Goal: Task Accomplishment & Management: Complete application form

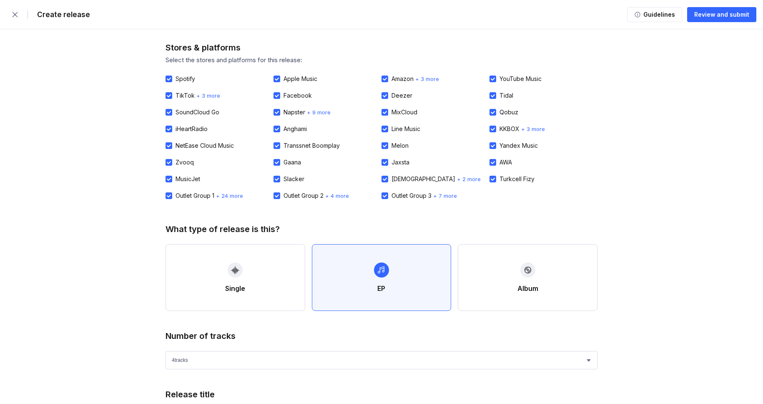
select select "4"
select select "27ec0618-0742-422d-82f1-3ad07366b457"
select select "1ef89922-d2b6-4e4d-bf09-5caefa64f555"
select select "en"
select select "ce1eb7a7-8d30-4b1f-aa32-270a3e33577f"
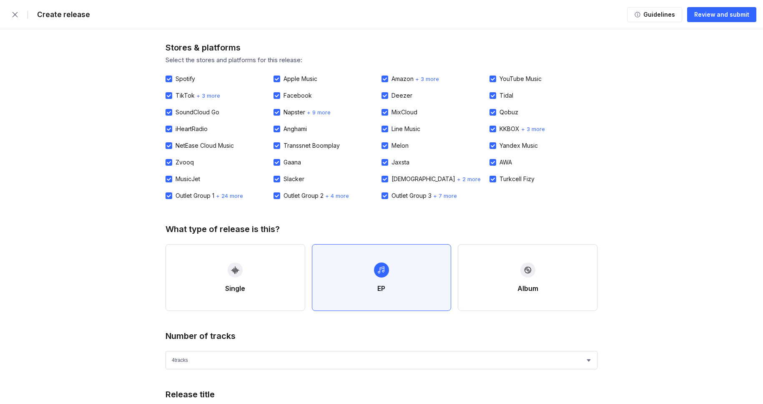
select select "a42cf8e2-75f7-4f62-afbe-d86080a7aa35"
select select "bcb428b4-700d-4817-96c1-3d71b5b4e41e"
select select "4d21c6a8-5543-4299-8c01-91fff1f274ce"
select select "ce1eb7a7-8d30-4b1f-aa32-270a3e33577f"
select select "a42cf8e2-75f7-4f62-afbe-d86080a7aa35"
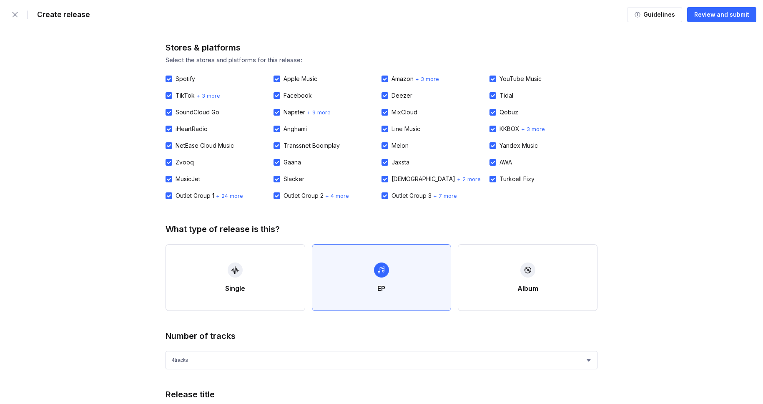
select select "bcb428b4-700d-4817-96c1-3d71b5b4e41e"
select select "4d21c6a8-5543-4299-8c01-91fff1f274ce"
select select "ce1eb7a7-8d30-4b1f-aa32-270a3e33577f"
select select "a42cf8e2-75f7-4f62-afbe-d86080a7aa35"
select select "bcb428b4-700d-4817-96c1-3d71b5b4e41e"
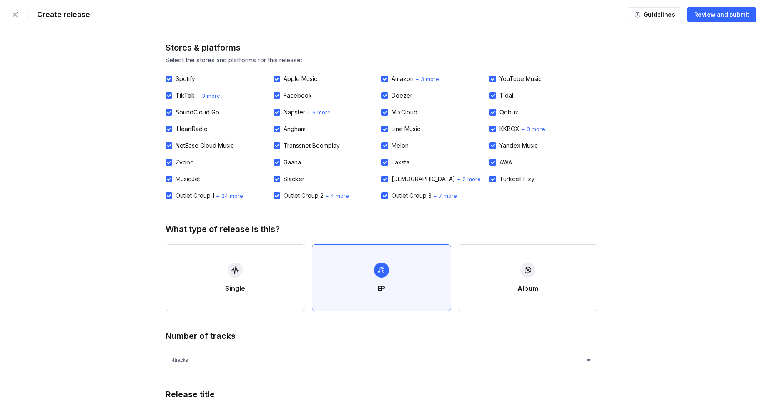
select select "4d21c6a8-5543-4299-8c01-91fff1f274ce"
select select "ce1eb7a7-8d30-4b1f-aa32-270a3e33577f"
select select "a42cf8e2-75f7-4f62-afbe-d86080a7aa35"
select select "bcb428b4-700d-4817-96c1-3d71b5b4e41e"
select select "4d21c6a8-5543-4299-8c01-91fff1f274ce"
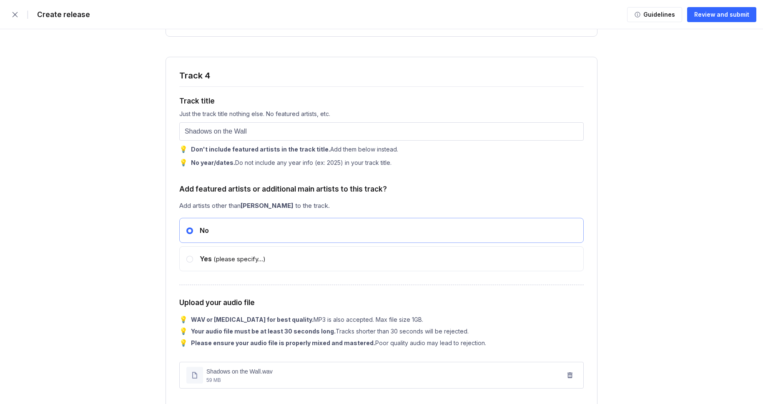
scroll to position [3314, 0]
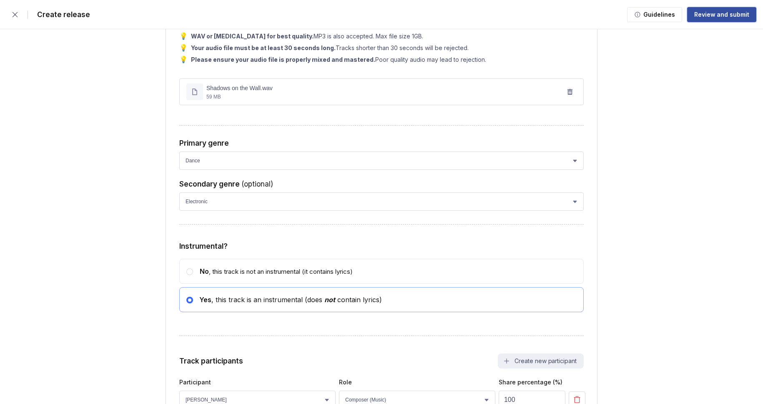
click at [725, 20] on button "Review and submit" at bounding box center [721, 14] width 69 height 15
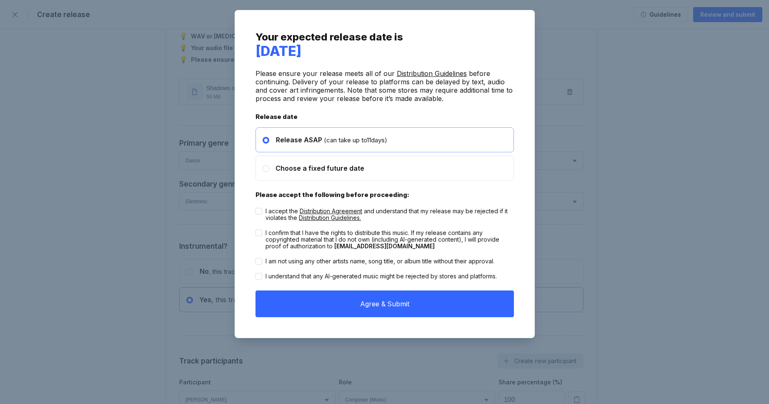
click at [459, 208] on div "I accept the Distribution Agreement and understand that my release may be rejec…" at bounding box center [390, 214] width 248 height 13
click at [256, 208] on input "I accept the Distribution Agreement and understand that my release may be rejec…" at bounding box center [256, 208] width 0 height 0
checkbox input "true"
click at [450, 233] on div "I confirm that I have the rights to distribute this music. If my release contai…" at bounding box center [390, 239] width 248 height 20
click at [256, 230] on input "I confirm that I have the rights to distribute this music. If my release contai…" at bounding box center [256, 229] width 0 height 0
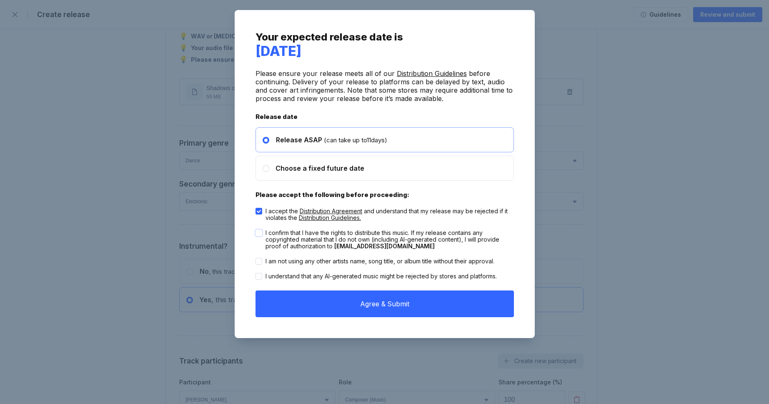
checkbox input "true"
click at [445, 262] on div "I am not using any other artists name, song title, or album title without their…" at bounding box center [380, 261] width 229 height 7
click at [256, 258] on input "I am not using any other artists name, song title, or album title without their…" at bounding box center [256, 258] width 0 height 0
checkbox input "true"
click at [446, 277] on div "I understand that any AI-generated music might be rejected by stores and platfo…" at bounding box center [381, 276] width 231 height 7
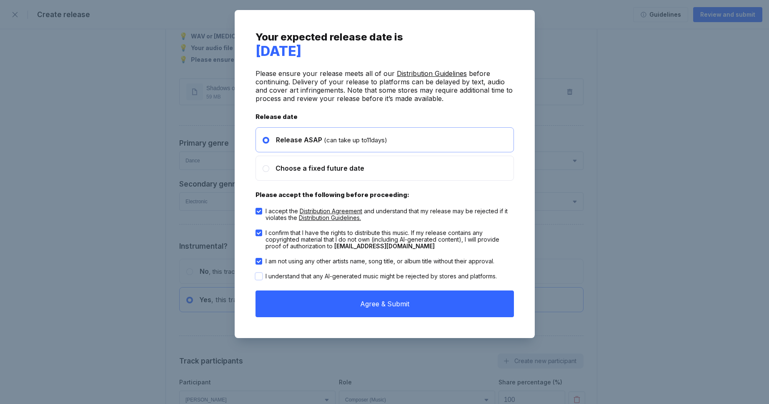
click at [256, 273] on input "I understand that any AI-generated music might be rejected by stores and platfo…" at bounding box center [256, 273] width 0 height 0
checkbox input "true"
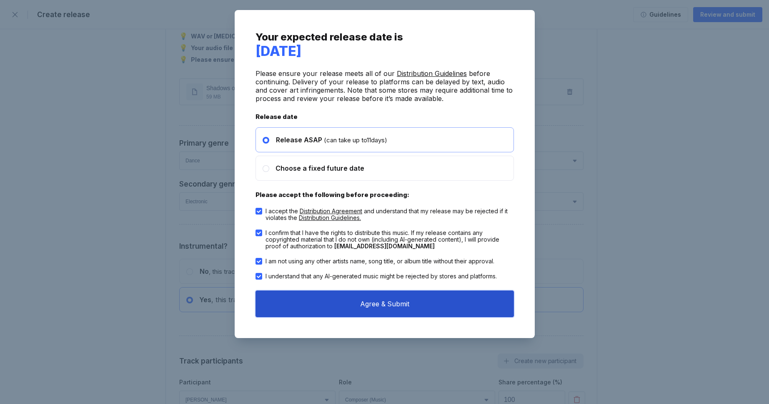
click at [450, 301] on button "Agree & Submit" at bounding box center [385, 303] width 259 height 27
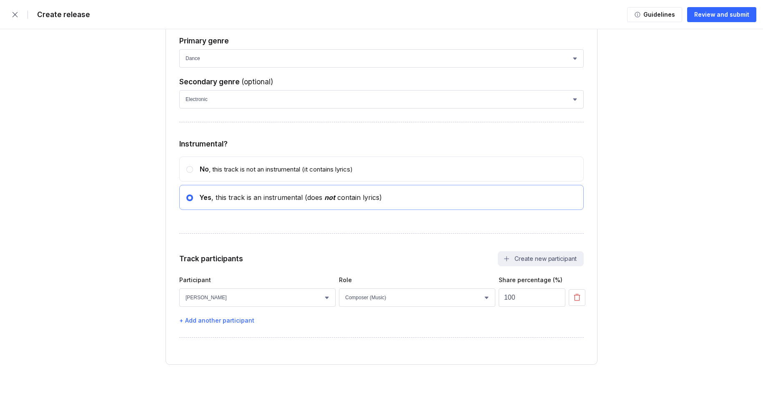
scroll to position [3090, 0]
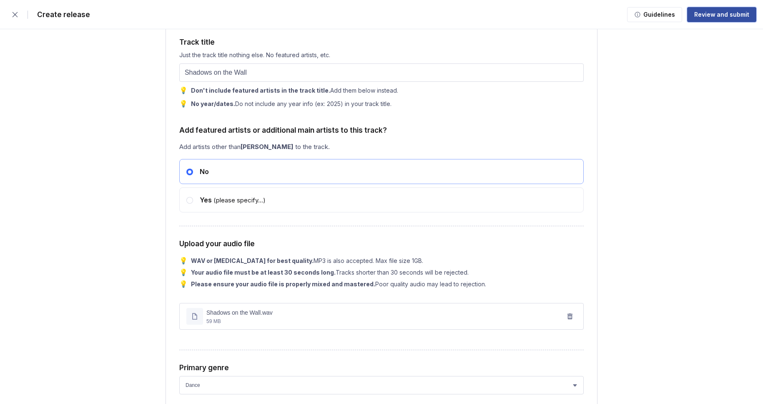
click at [721, 11] on div "Review and submit" at bounding box center [721, 14] width 55 height 8
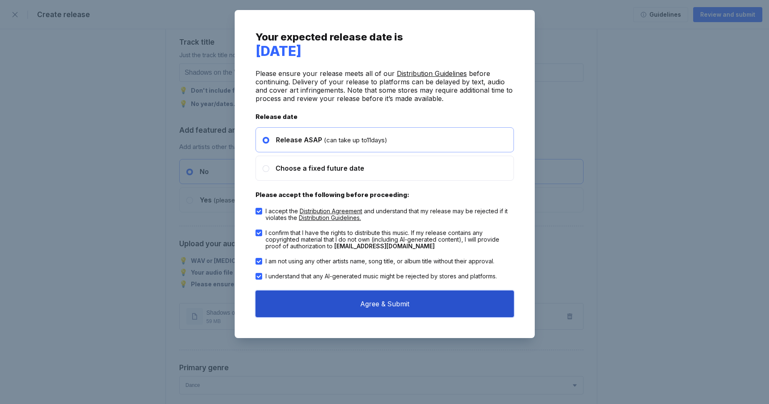
click at [431, 303] on button "Agree & Submit" at bounding box center [385, 303] width 259 height 27
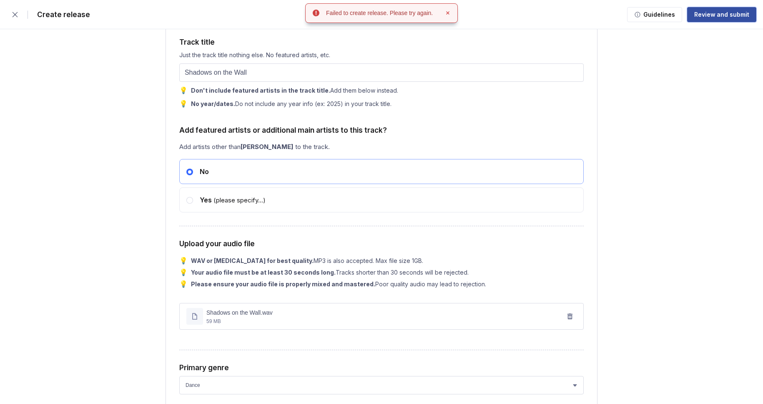
click at [715, 16] on div "Review and submit" at bounding box center [721, 14] width 55 height 8
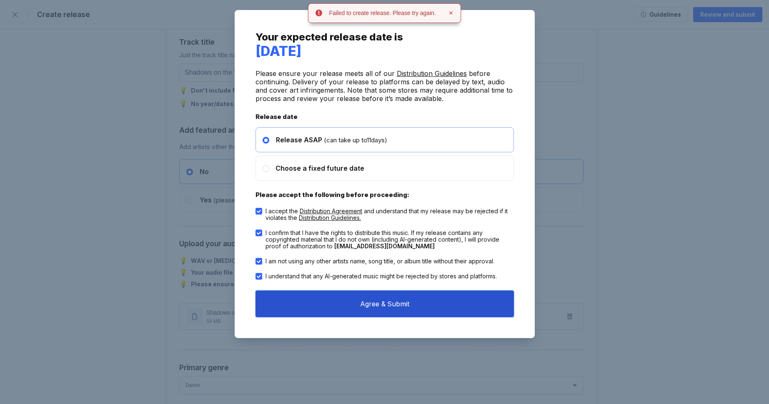
click at [402, 309] on button "Agree & Submit" at bounding box center [385, 303] width 259 height 27
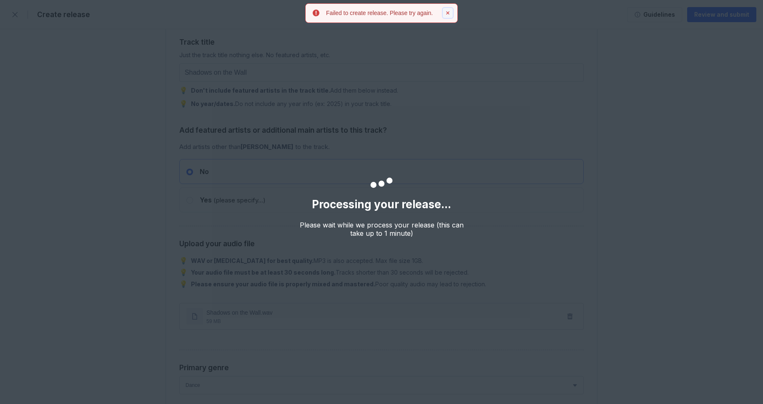
click at [449, 12] on icon at bounding box center [447, 12] width 3 height 3
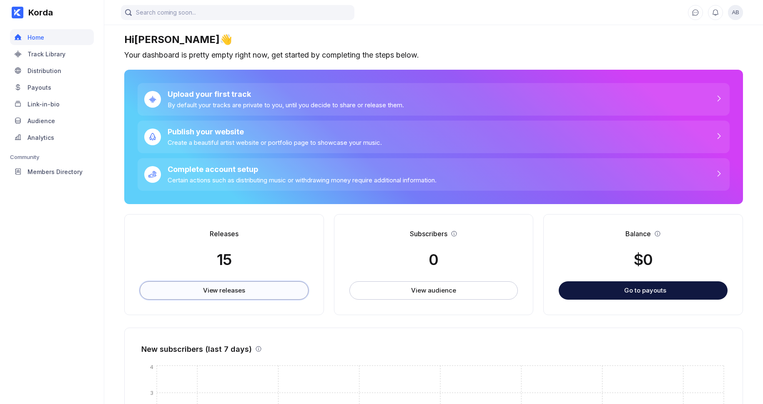
click at [221, 289] on div "View releases" at bounding box center [224, 290] width 42 height 8
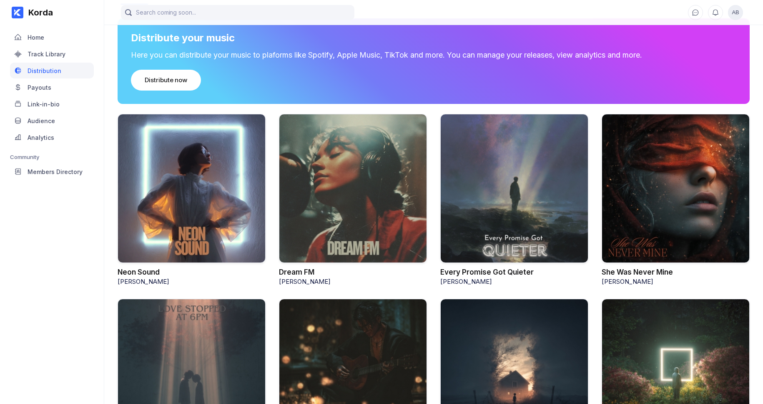
scroll to position [65, 0]
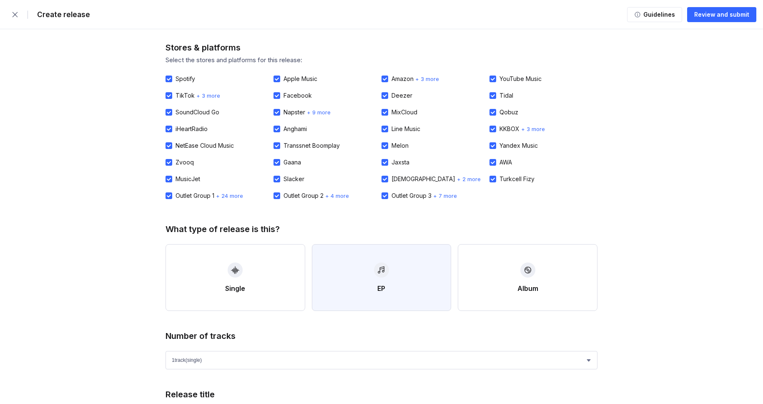
click at [402, 267] on button "EP" at bounding box center [382, 277] width 140 height 67
select select "4"
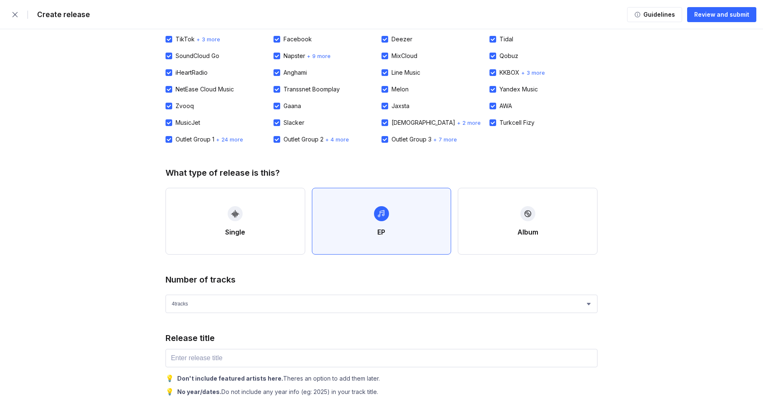
scroll to position [72, 0]
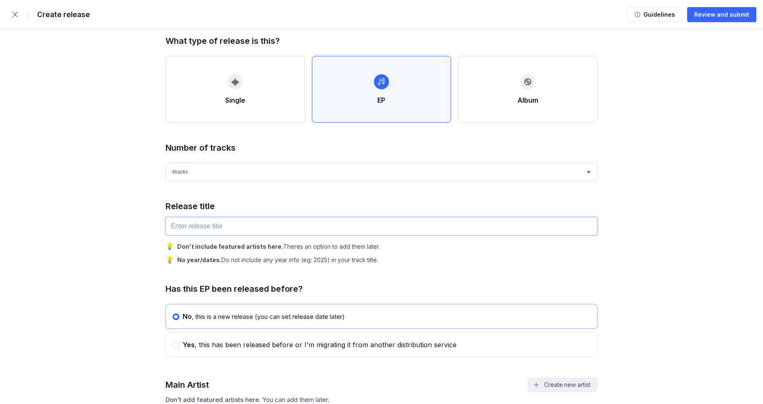
click at [239, 225] on input "text" at bounding box center [382, 226] width 432 height 18
paste input "Dim Light"
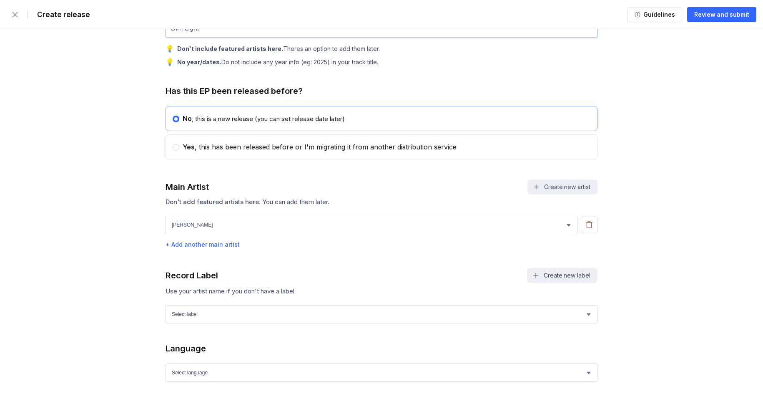
scroll to position [386, 0]
type input "Dim Light"
click at [193, 321] on select "Select label Green Wave Records" at bounding box center [382, 313] width 432 height 18
select select "1ef89922-d2b6-4e4d-bf09-5caefa64f555"
click at [166, 309] on select "Select label Green Wave Records" at bounding box center [382, 313] width 432 height 18
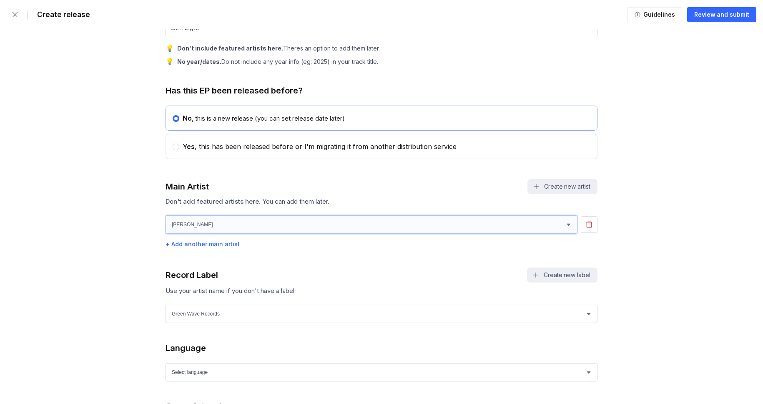
click at [256, 229] on select "Select artist Paul Lang Owen Cunningham Rohan Miller" at bounding box center [372, 224] width 412 height 18
paste select "27ec0618-0742-422d-82f1-3ad07366b457"
click at [240, 233] on select "Select artist Paul Lang Owen Cunningham Rohan Miller" at bounding box center [372, 224] width 412 height 18
select select "27ec0618-0742-422d-82f1-3ad07366b457"
click at [166, 220] on select "Select artist Paul Lang Owen Cunningham Rohan Miller" at bounding box center [372, 224] width 412 height 18
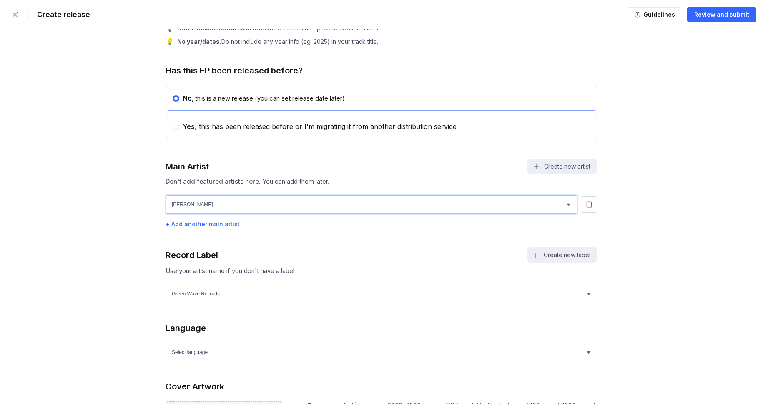
scroll to position [543, 0]
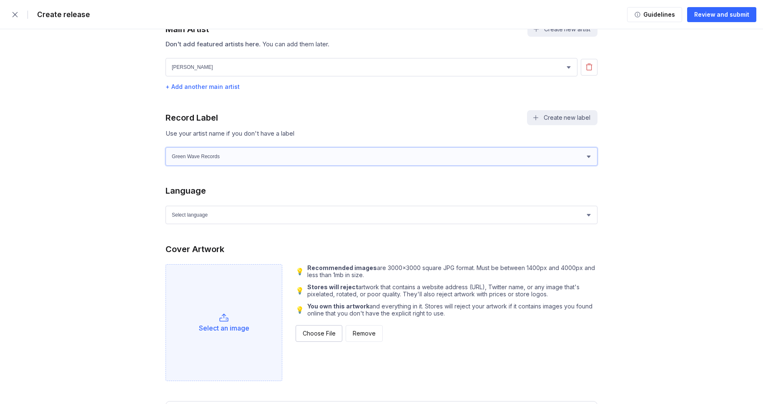
click at [195, 163] on select "Select label Green Wave Records" at bounding box center [382, 156] width 432 height 18
click at [182, 213] on select "Select language Afrikaans Akan Albanian Amharic Arabic Armenian Assamese Azerba…" at bounding box center [382, 215] width 432 height 18
select select "en"
click at [166, 211] on select "Select language Afrikaans Akan Albanian Amharic Arabic Armenian Assamese Azerba…" at bounding box center [382, 215] width 432 height 18
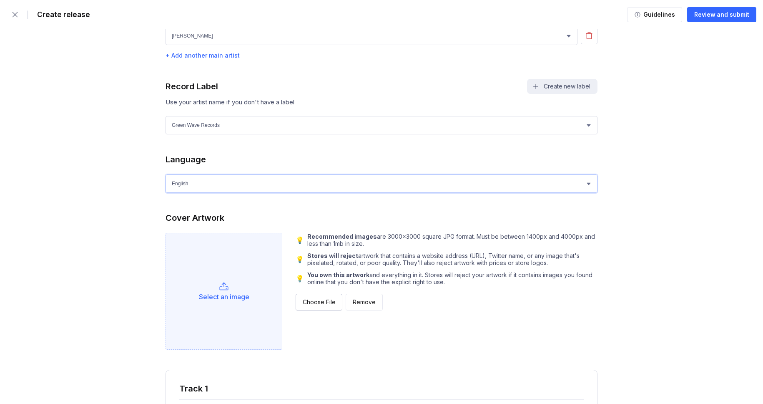
scroll to position [599, 0]
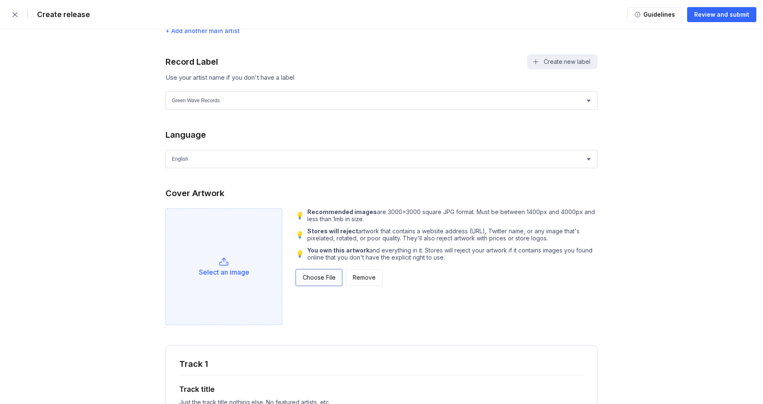
click at [312, 286] on button "Choose File" at bounding box center [319, 277] width 47 height 17
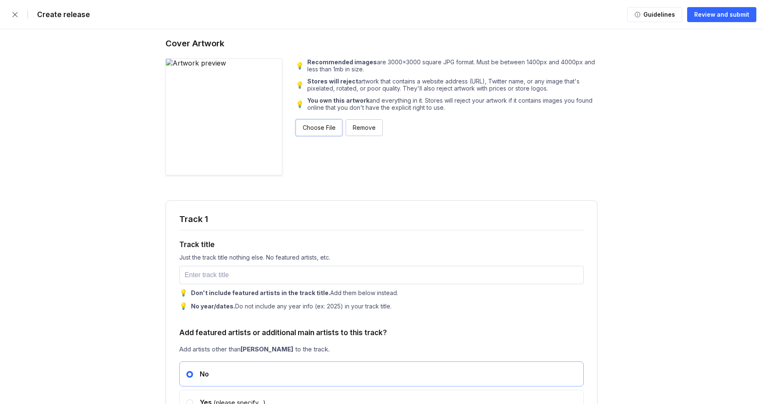
scroll to position [763, 0]
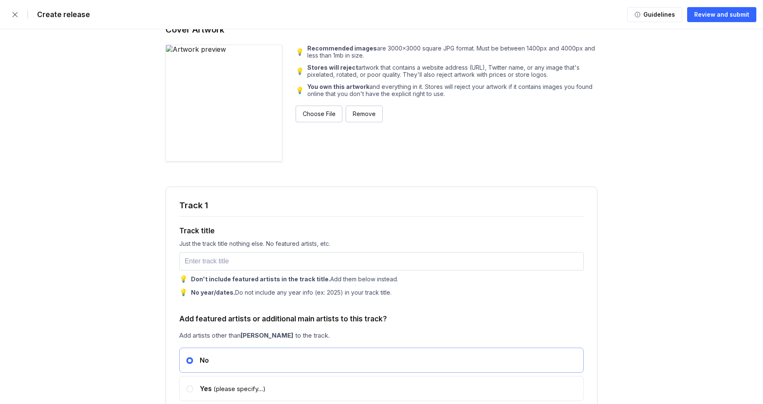
click at [201, 276] on div "Track title Just the track title nothing else. No featured artists, etc. 💡 Don'…" at bounding box center [381, 256] width 404 height 80
click at [204, 270] on input "text" at bounding box center [381, 261] width 404 height 18
paste input "Flicker in the Dark"
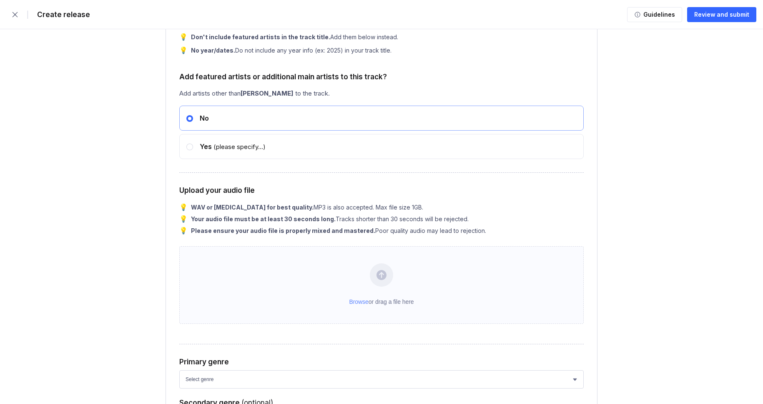
scroll to position [1035, 0]
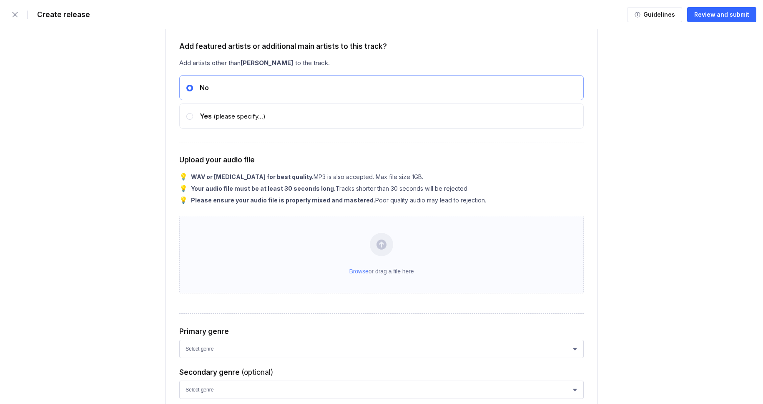
type input "Flicker in the Dark"
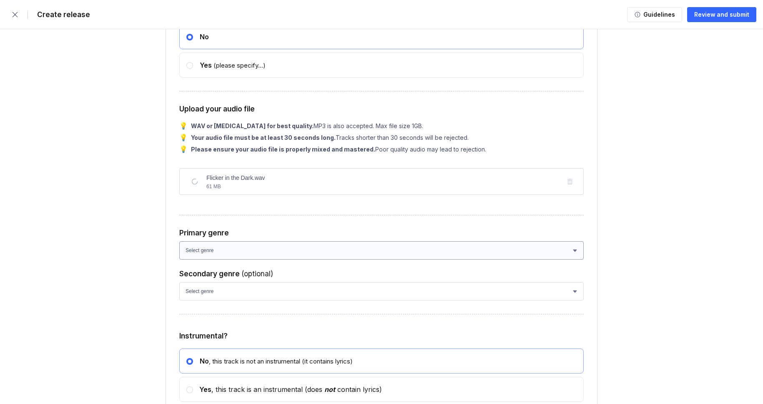
scroll to position [1102, 0]
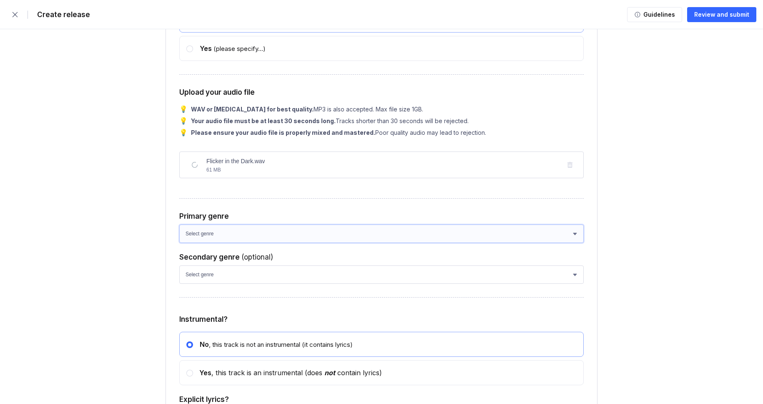
click at [209, 243] on select "Select genre African Afro-Beat Afro-Pop Afro-Soul Alternative Alternative Rock …" at bounding box center [381, 233] width 404 height 18
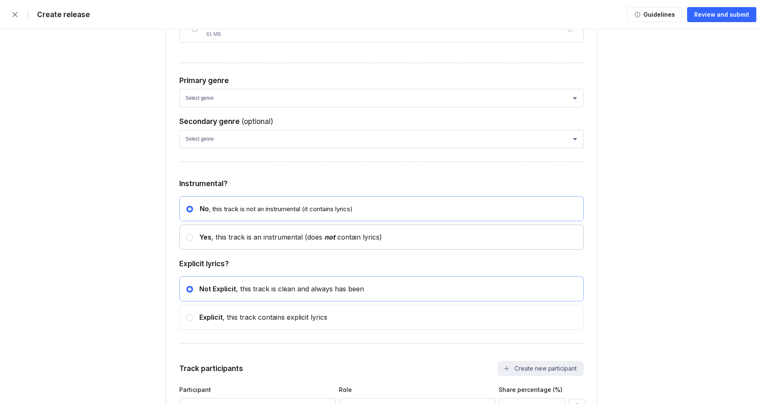
scroll to position [1264, 0]
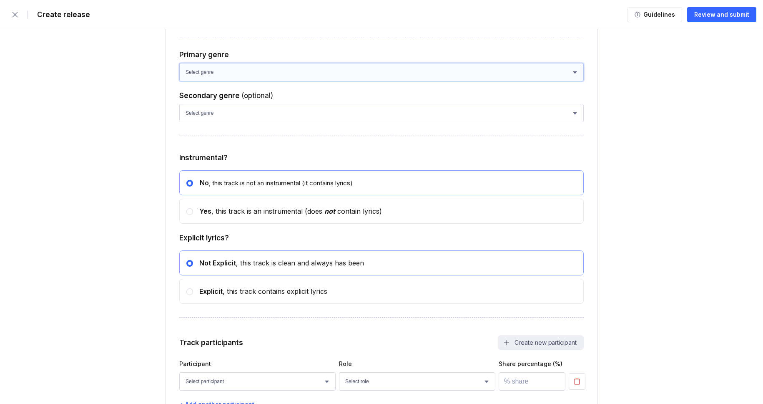
click at [256, 81] on select "Select genre African Afro-Beat Afro-Pop Afro-Soul Alternative Alternative Rock …" at bounding box center [381, 72] width 404 height 18
select select "ce1eb7a7-8d30-4b1f-aa32-270a3e33577f"
click at [179, 80] on select "Select genre African Afro-Beat Afro-Pop Afro-Soul Alternative Alternative Rock …" at bounding box center [381, 72] width 404 height 18
click at [240, 122] on select "Select genre African Afro-Beat Afro-Pop Afro-Soul Alternative Alternative Rock …" at bounding box center [381, 113] width 404 height 18
select select "a42cf8e2-75f7-4f62-afbe-d86080a7aa35"
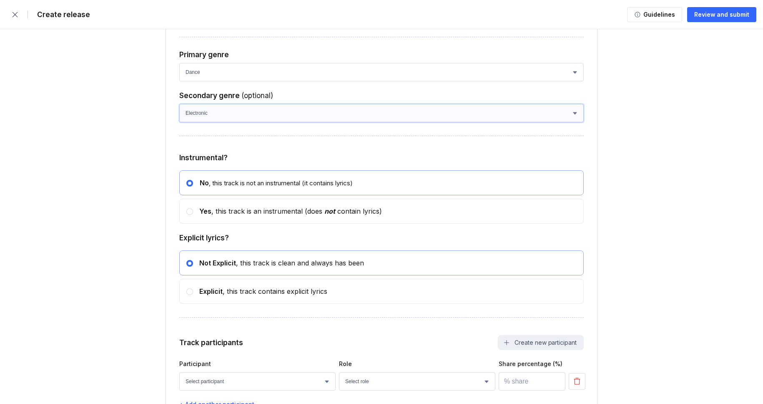
click at [179, 121] on select "Select genre African Afro-Beat Afro-Pop Afro-Soul Alternative Alternative Rock …" at bounding box center [381, 113] width 404 height 18
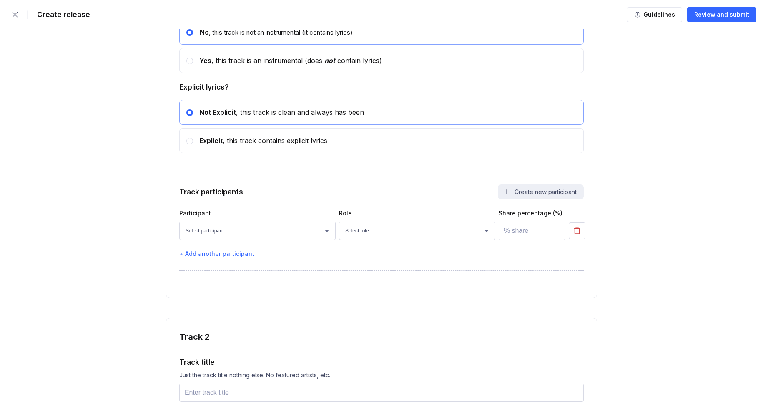
scroll to position [1403, 0]
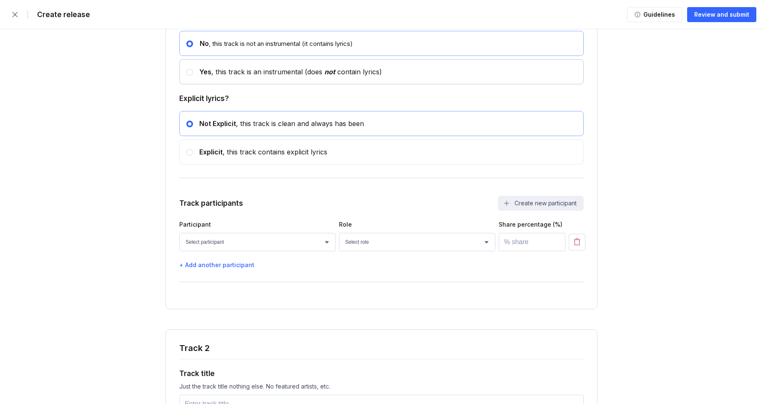
click at [238, 76] on div "Yes , this track is an instrumental (does not contain lyrics)" at bounding box center [287, 72] width 189 height 8
radio input "false"
radio input "true"
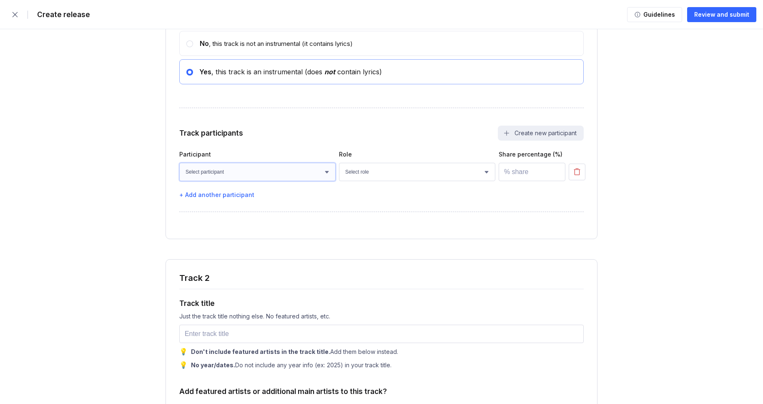
click at [276, 181] on select "Select participant Nicolas Doan Jet Nguyen Paul Lang Owen Cunningham Rohan Mill…" at bounding box center [257, 172] width 156 height 18
select select "bcb428b4-700d-4817-96c1-3d71b5b4e41e"
click at [179, 180] on select "Select participant Nicolas Doan Jet Nguyen Paul Lang Owen Cunningham Rohan Mill…" at bounding box center [257, 172] width 156 height 18
click at [384, 181] on select "Select role Actor A&R Arranger Artwork Author (Lyrics) Bass Choir Composer (Mus…" at bounding box center [417, 172] width 156 height 18
select select "4d21c6a8-5543-4299-8c01-91fff1f274ce"
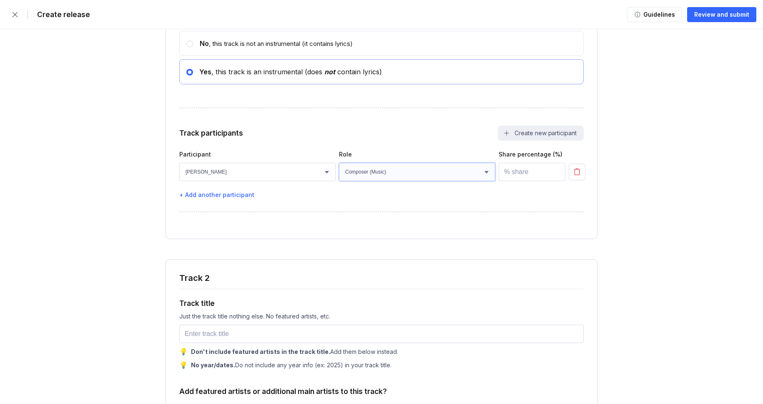
click at [339, 180] on select "Select role Actor A&R Arranger Artwork Author (Lyrics) Bass Choir Composer (Mus…" at bounding box center [417, 172] width 156 height 18
click at [519, 181] on input "number" at bounding box center [532, 172] width 67 height 18
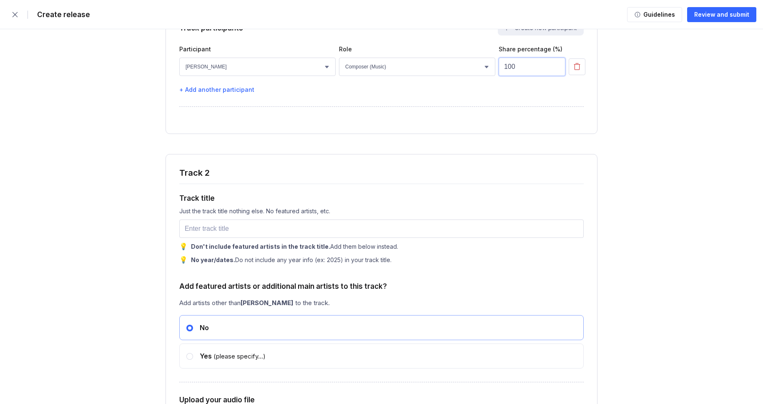
scroll to position [1555, 0]
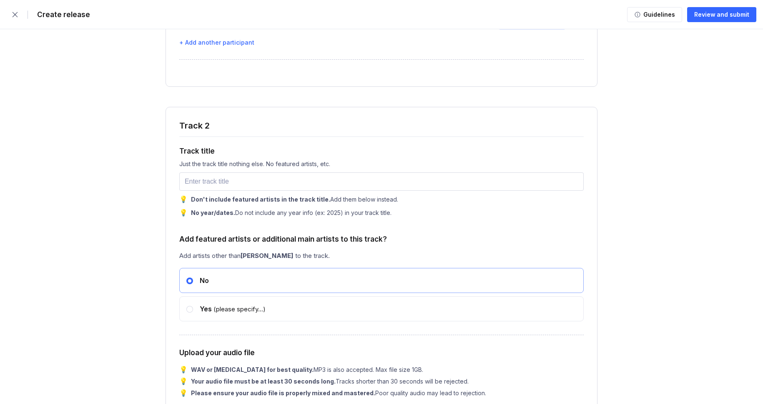
type input "100"
click at [215, 191] on input "text" at bounding box center [381, 181] width 404 height 18
paste input "Half Lit Memories"
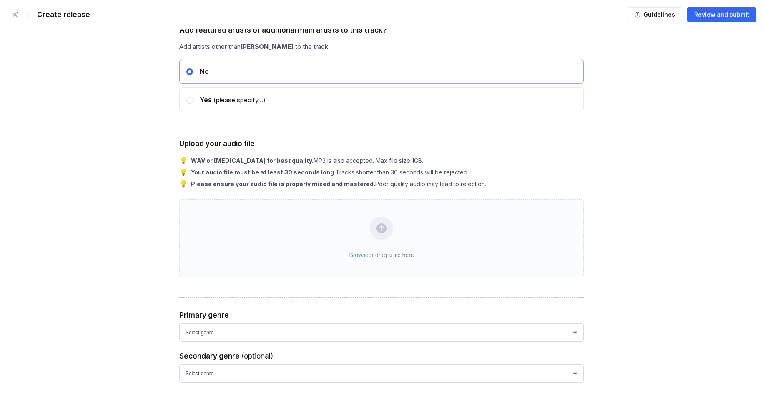
scroll to position [1796, 0]
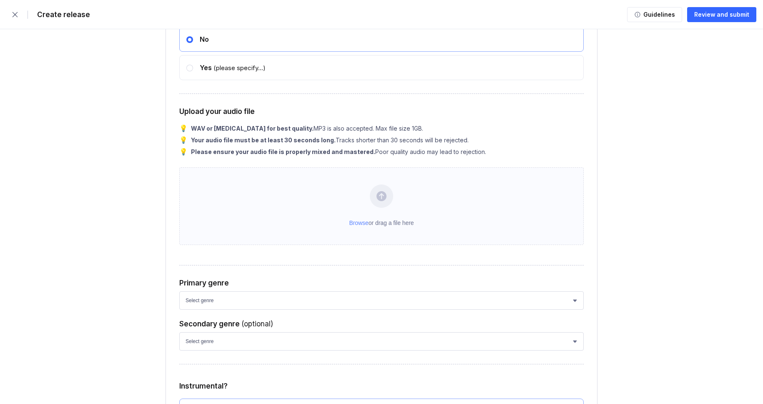
type input "Half Lit Memories"
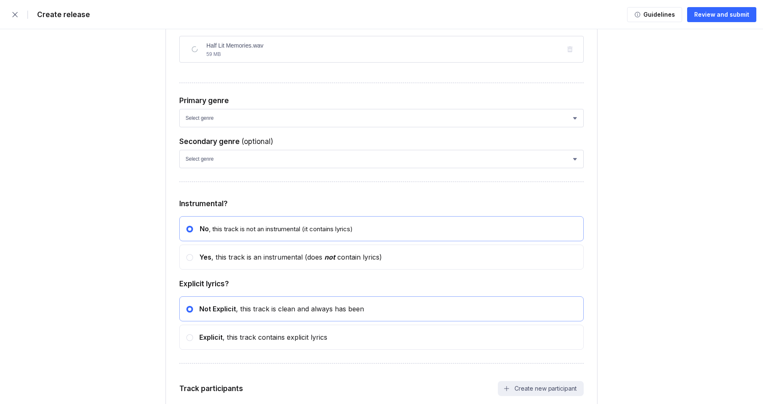
scroll to position [1935, 0]
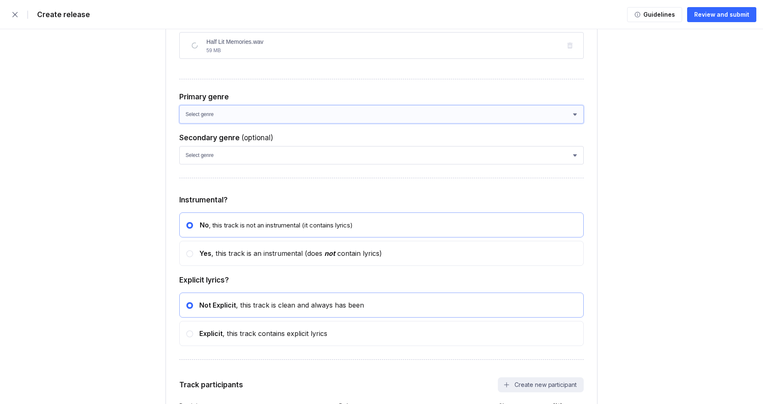
click at [206, 123] on select "Select genre African Afro-Beat Afro-Pop Afro-Soul Alternative Alternative Rock …" at bounding box center [381, 114] width 404 height 18
select select "ce1eb7a7-8d30-4b1f-aa32-270a3e33577f"
click at [179, 123] on select "Select genre African Afro-Beat Afro-Pop Afro-Soul Alternative Alternative Rock …" at bounding box center [381, 114] width 404 height 18
click at [203, 164] on select "Select genre African Afro-Beat Afro-Pop Afro-Soul Alternative Alternative Rock …" at bounding box center [381, 155] width 404 height 18
click at [179, 164] on select "Select genre African Afro-Beat Afro-Pop Afro-Soul Alternative Alternative Rock …" at bounding box center [381, 155] width 404 height 18
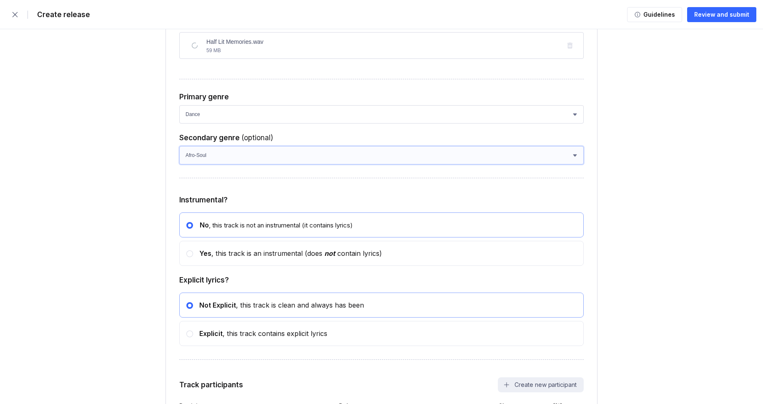
click at [203, 164] on select "Select genre African Afro-Beat Afro-Pop Afro-Soul Alternative Alternative Rock …" at bounding box center [381, 155] width 404 height 18
select select "a42cf8e2-75f7-4f62-afbe-d86080a7aa35"
click at [179, 164] on select "Select genre African Afro-Beat Afro-Pop Afro-Soul Alternative Alternative Rock …" at bounding box center [381, 155] width 404 height 18
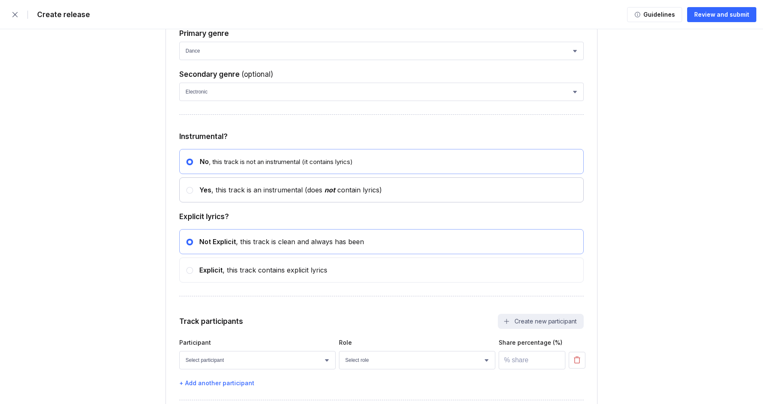
drag, startPoint x: 203, startPoint y: 187, endPoint x: 218, endPoint y: 219, distance: 35.3
click at [218, 194] on div "Yes , this track is an instrumental (does not contain lyrics)" at bounding box center [287, 190] width 189 height 8
radio input "false"
radio input "true"
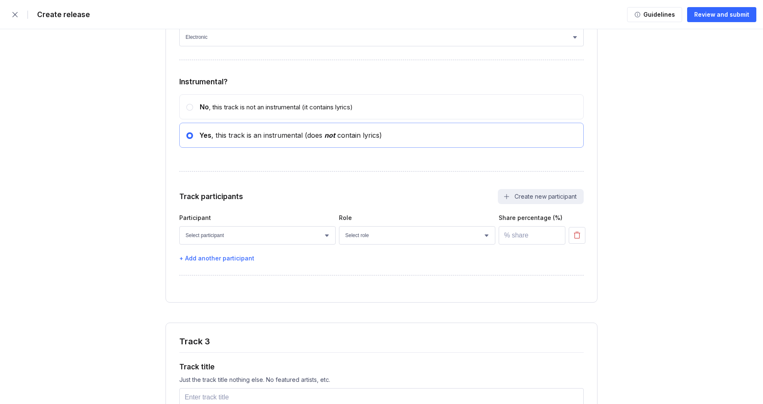
scroll to position [2068, 0]
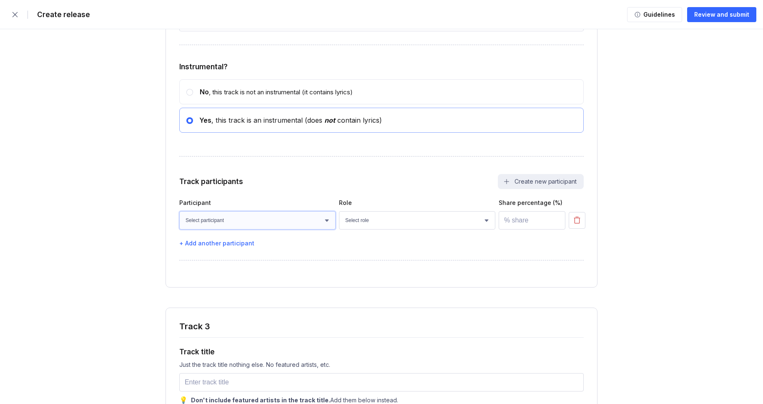
drag, startPoint x: 218, startPoint y: 219, endPoint x: 234, endPoint y: 247, distance: 32.0
click at [234, 229] on select "Select participant Nicolas Doan Jet Nguyen Paul Lang Owen Cunningham Rohan Mill…" at bounding box center [257, 220] width 156 height 18
select select "bcb428b4-700d-4817-96c1-3d71b5b4e41e"
click at [179, 229] on select "Select participant Nicolas Doan Jet Nguyen Paul Lang Owen Cunningham Rohan Mill…" at bounding box center [257, 220] width 156 height 18
click at [385, 229] on select "Select role Actor A&R Arranger Artwork Author (Lyrics) Bass Choir Composer (Mus…" at bounding box center [417, 220] width 156 height 18
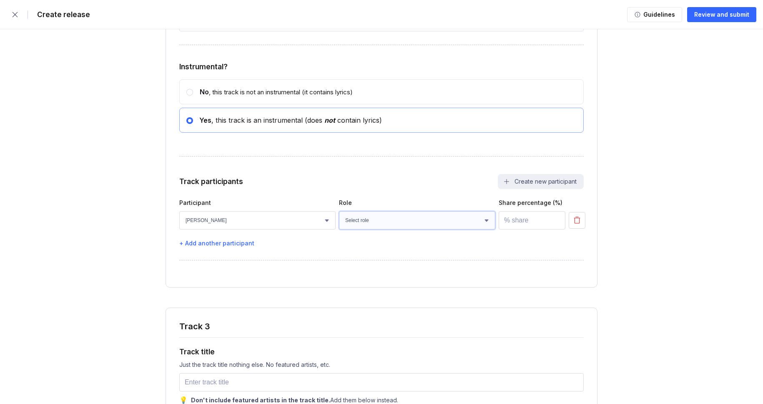
select select "4d21c6a8-5543-4299-8c01-91fff1f274ce"
click at [339, 229] on select "Select role Actor A&R Arranger Artwork Author (Lyrics) Bass Choir Composer (Mus…" at bounding box center [417, 220] width 156 height 18
click at [528, 229] on input "number" at bounding box center [532, 220] width 67 height 18
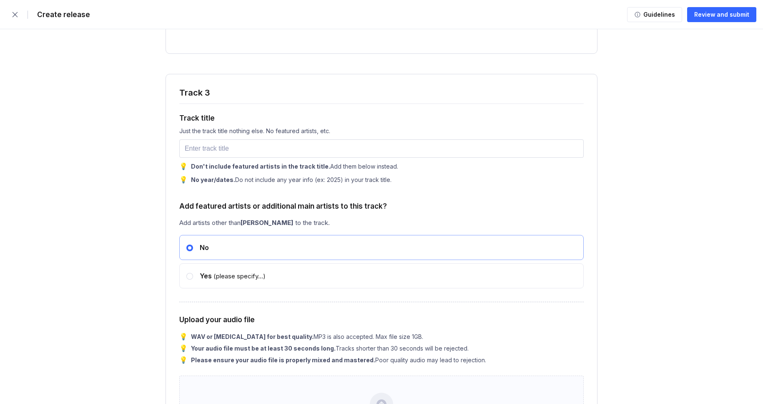
scroll to position [2343, 0]
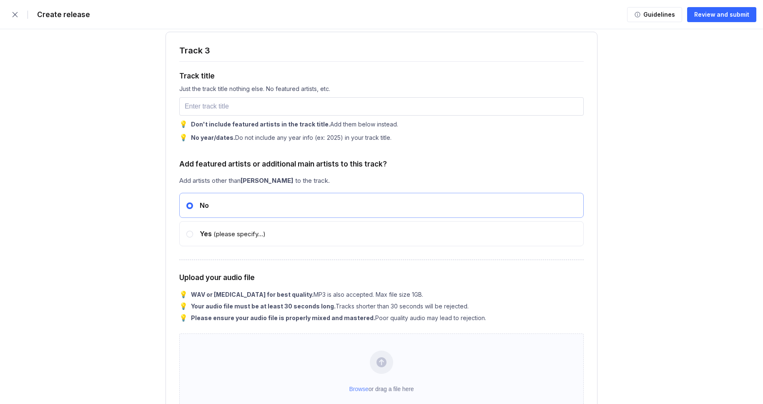
type input "100"
click at [211, 125] on div "Track title Just the track title nothing else. No featured artists, etc. 💡 Don'…" at bounding box center [381, 101] width 404 height 80
click at [213, 115] on input "text" at bounding box center [381, 106] width 404 height 18
paste input "Muted Glow"
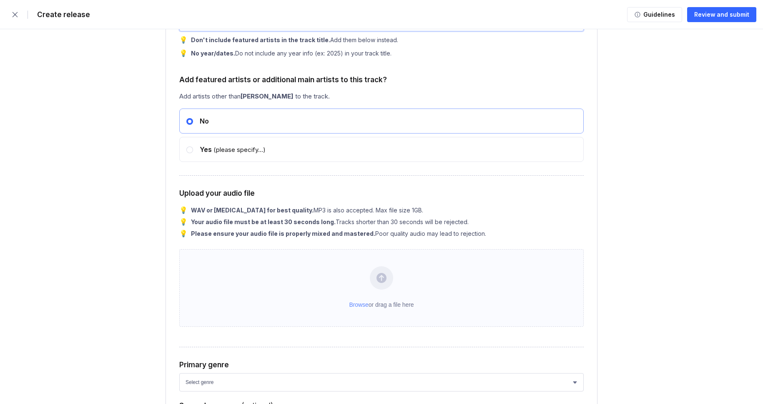
scroll to position [2462, 0]
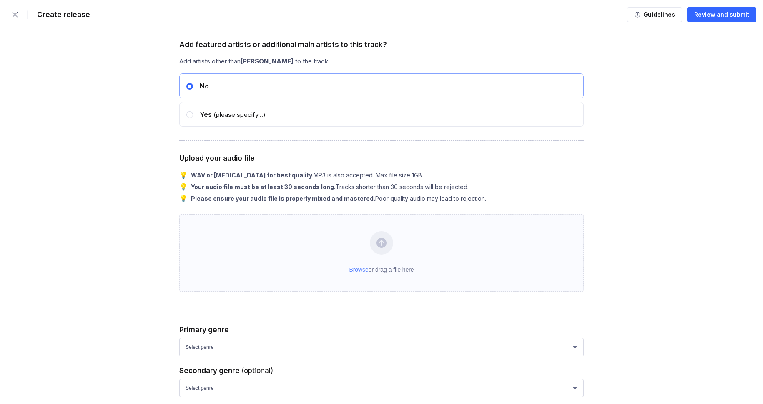
type input "Muted Glow"
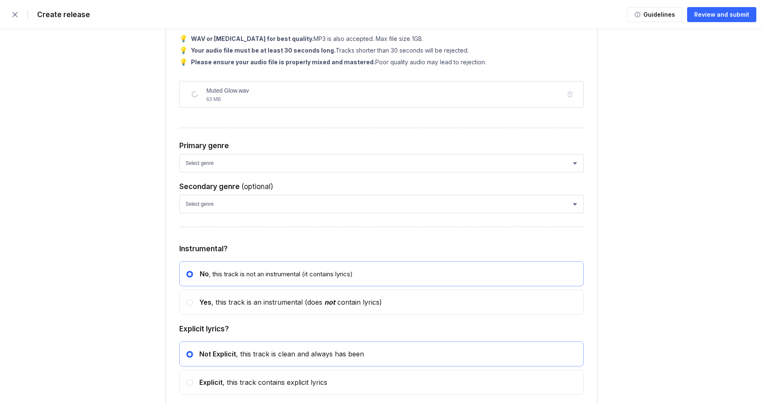
scroll to position [2601, 0]
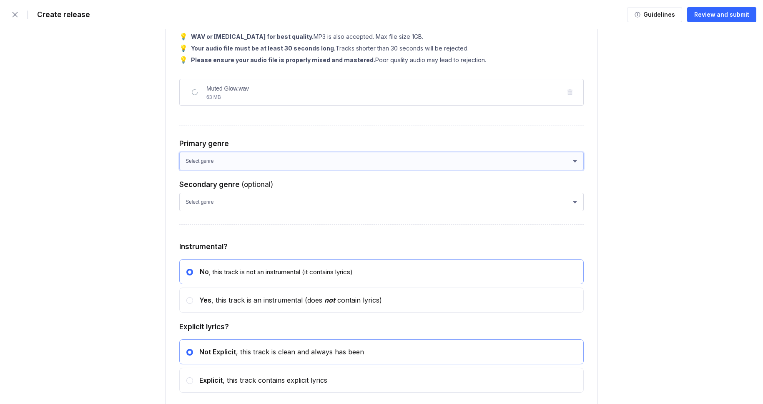
click at [216, 170] on select "Select genre African Afro-Beat Afro-Pop Afro-Soul Alternative Alternative Rock …" at bounding box center [381, 161] width 404 height 18
select select "ce1eb7a7-8d30-4b1f-aa32-270a3e33577f"
click at [179, 170] on select "Select genre African Afro-Beat Afro-Pop Afro-Soul Alternative Alternative Rock …" at bounding box center [381, 161] width 404 height 18
click at [210, 211] on select "Select genre African Afro-Beat Afro-Pop Afro-Soul Alternative Alternative Rock …" at bounding box center [381, 202] width 404 height 18
select select "a42cf8e2-75f7-4f62-afbe-d86080a7aa35"
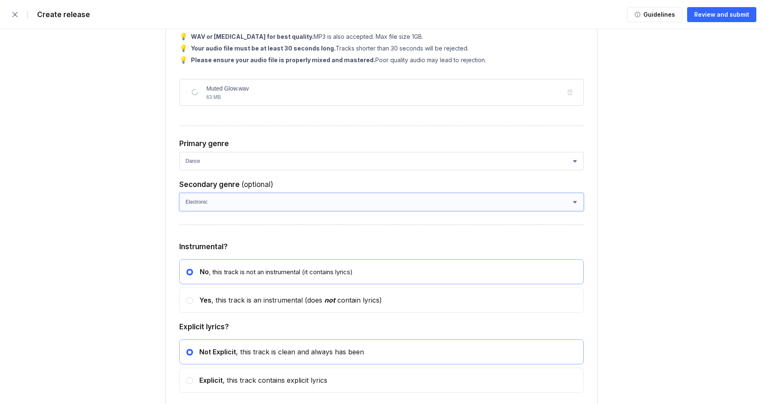
click at [179, 211] on select "Select genre African Afro-Beat Afro-Pop Afro-Soul Alternative Alternative Rock …" at bounding box center [381, 202] width 404 height 18
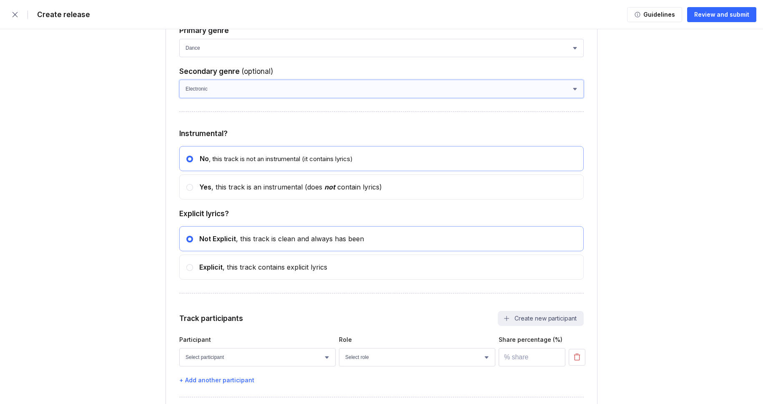
scroll to position [2841, 0]
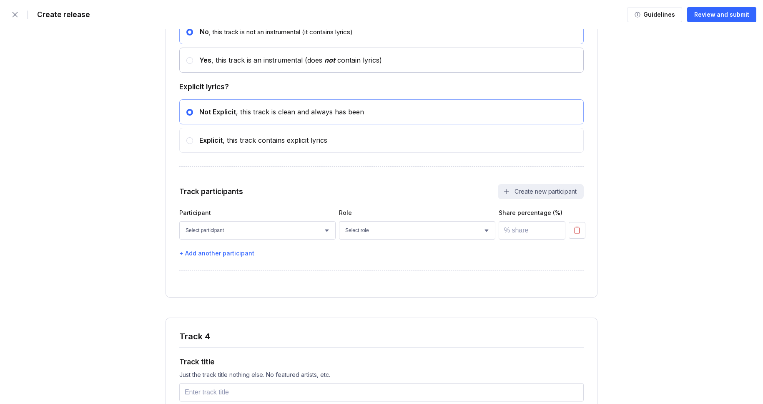
click at [215, 73] on div "Yes , this track is an instrumental (does not contain lyrics)" at bounding box center [381, 60] width 404 height 25
radio input "false"
radio input "true"
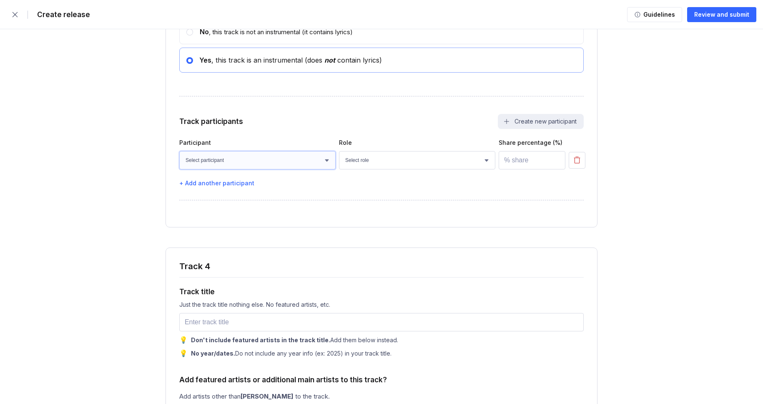
click at [211, 169] on select "Select participant Nicolas Doan Jet Nguyen Paul Lang Owen Cunningham Rohan Mill…" at bounding box center [257, 160] width 156 height 18
select select "bcb428b4-700d-4817-96c1-3d71b5b4e41e"
click at [179, 169] on select "Select participant Nicolas Doan Jet Nguyen Paul Lang Owen Cunningham Rohan Mill…" at bounding box center [257, 160] width 156 height 18
click at [379, 169] on select "Select role Actor A&R Arranger Artwork Author (Lyrics) Bass Choir Composer (Mus…" at bounding box center [417, 160] width 156 height 18
select select "4d21c6a8-5543-4299-8c01-91fff1f274ce"
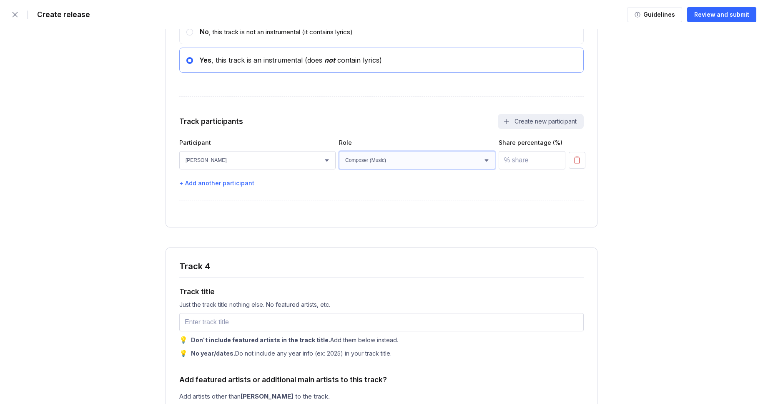
click at [339, 169] on select "Select role Actor A&R Arranger Artwork Author (Lyrics) Bass Choir Composer (Mus…" at bounding box center [417, 160] width 156 height 18
click at [523, 169] on input "number" at bounding box center [532, 160] width 67 height 18
type input "100"
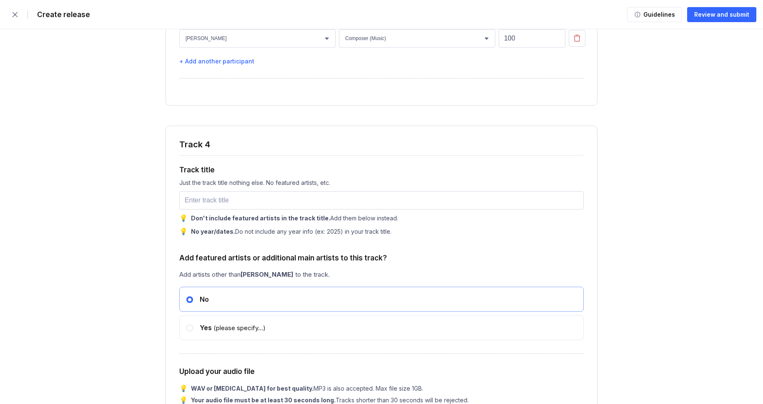
scroll to position [2973, 0]
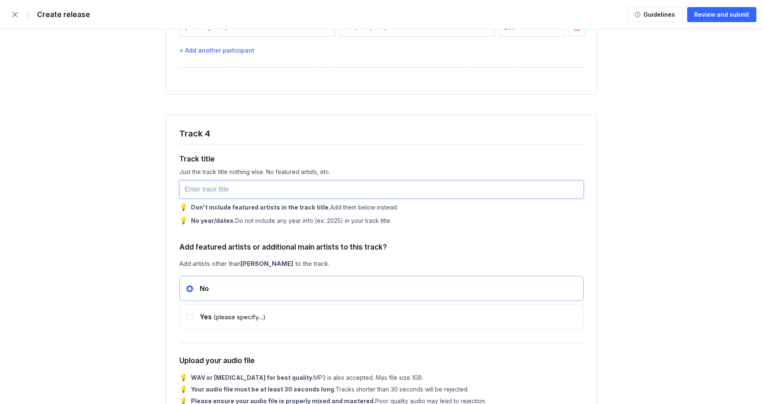
click at [205, 198] on input "text" at bounding box center [381, 189] width 404 height 18
paste input "Shadows on the Wall"
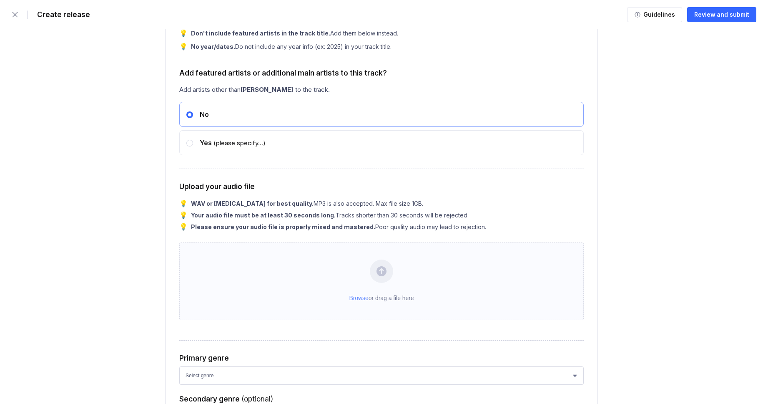
scroll to position [3193, 0]
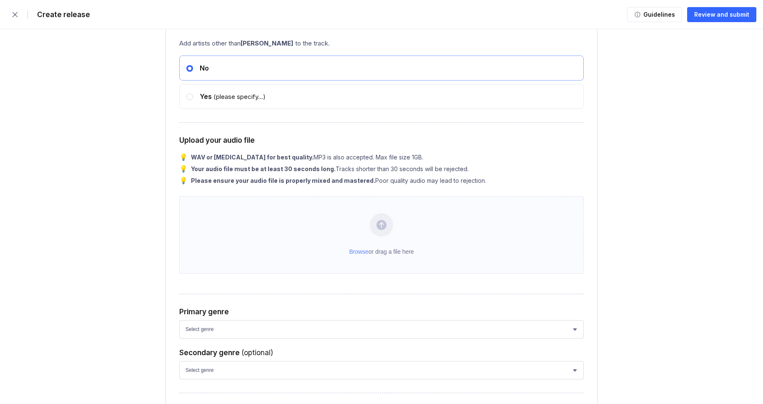
type input "Shadows on the Wall"
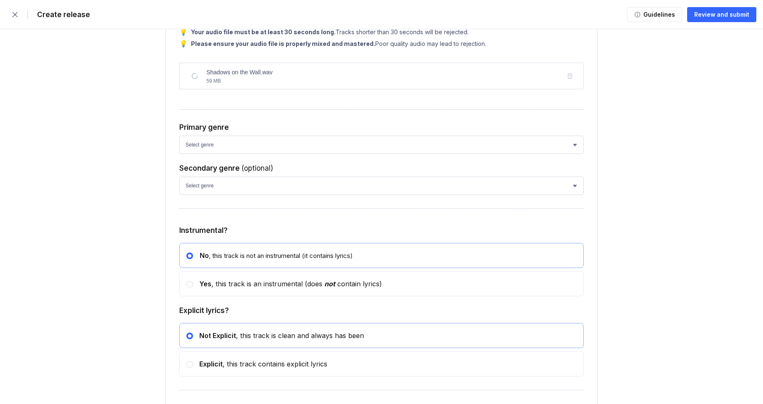
scroll to position [3333, 0]
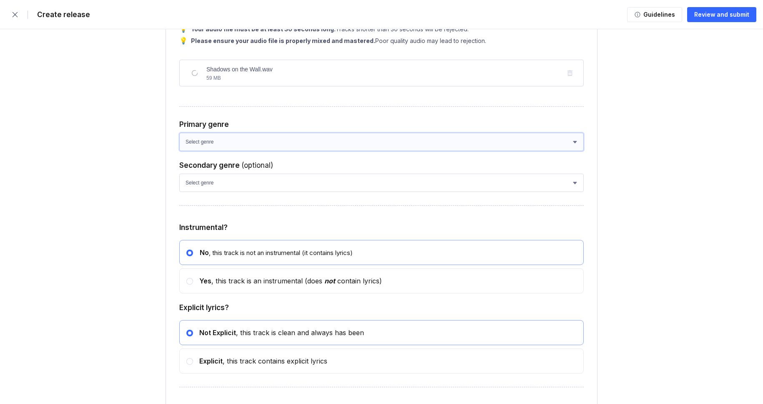
click at [232, 151] on select "Select genre African Afro-Beat Afro-Pop Afro-Soul Alternative Alternative Rock …" at bounding box center [381, 142] width 404 height 18
select select "ce1eb7a7-8d30-4b1f-aa32-270a3e33577f"
click at [179, 151] on select "Select genre African Afro-Beat Afro-Pop Afro-Soul Alternative Alternative Rock …" at bounding box center [381, 142] width 404 height 18
click at [231, 192] on select "Select genre African Afro-Beat Afro-Pop Afro-Soul Alternative Alternative Rock …" at bounding box center [381, 182] width 404 height 18
select select "a42cf8e2-75f7-4f62-afbe-d86080a7aa35"
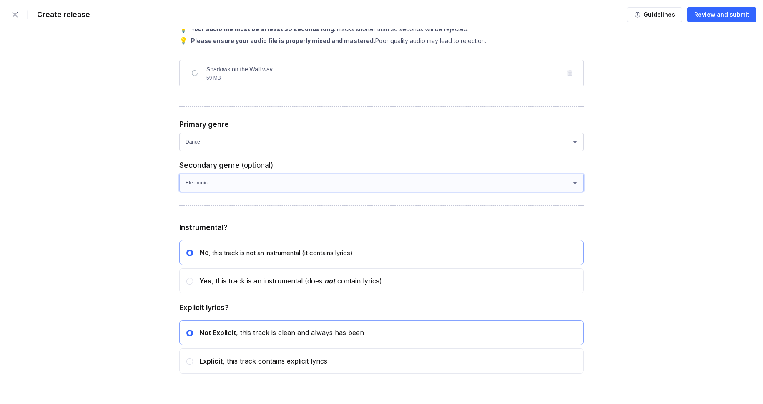
click at [179, 192] on select "Select genre African Afro-Beat Afro-Pop Afro-Soul Alternative Alternative Rock …" at bounding box center [381, 182] width 404 height 18
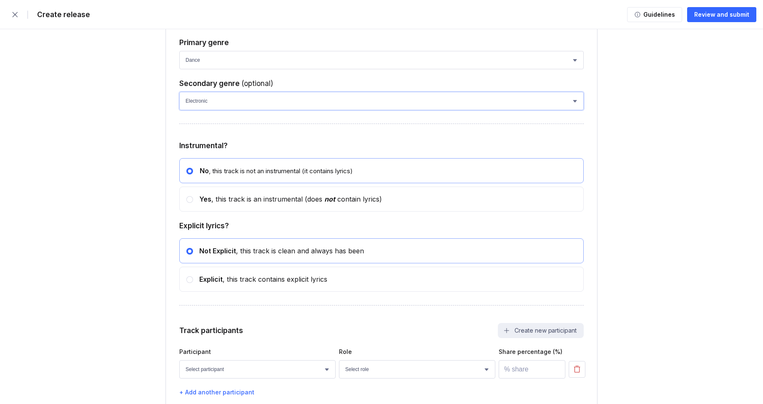
scroll to position [3467, 0]
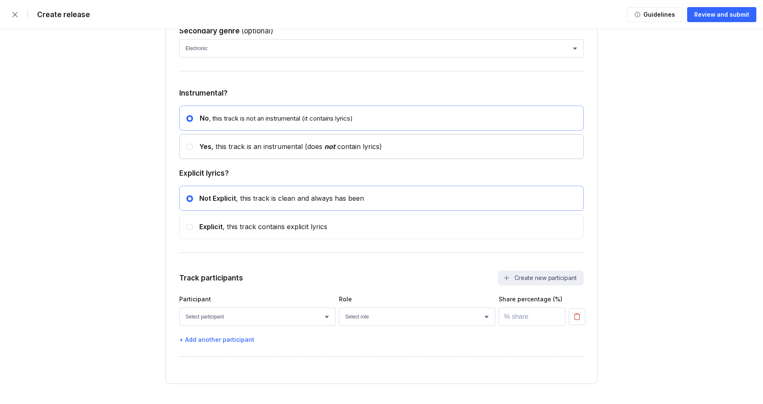
click at [221, 159] on div "Yes , this track is an instrumental (does not contain lyrics)" at bounding box center [381, 146] width 404 height 25
radio input "false"
radio input "true"
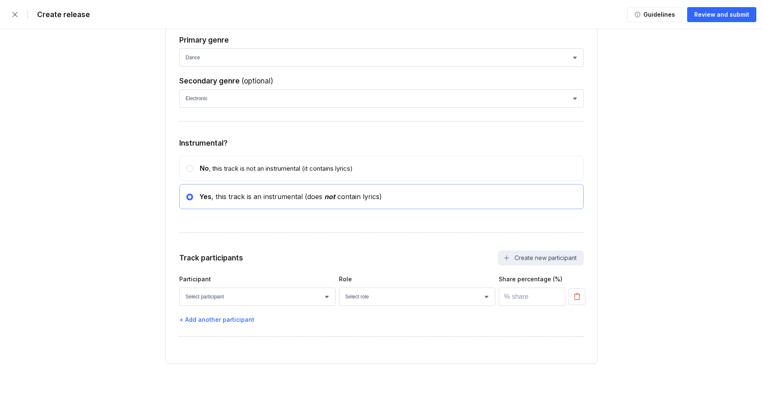
click at [221, 201] on div "Yes , this track is an instrumental (does not contain lyrics)" at bounding box center [287, 196] width 189 height 8
click at [215, 303] on select "Select participant Nicolas Doan Jet Nguyen Paul Lang Owen Cunningham Rohan Mill…" at bounding box center [257, 296] width 156 height 18
select select "bcb428b4-700d-4817-96c1-3d71b5b4e41e"
click at [179, 292] on select "Select participant Nicolas Doan Jet Nguyen Paul Lang Owen Cunningham Rohan Mill…" at bounding box center [257, 296] width 156 height 18
drag, startPoint x: 349, startPoint y: 321, endPoint x: 377, endPoint y: 304, distance: 32.6
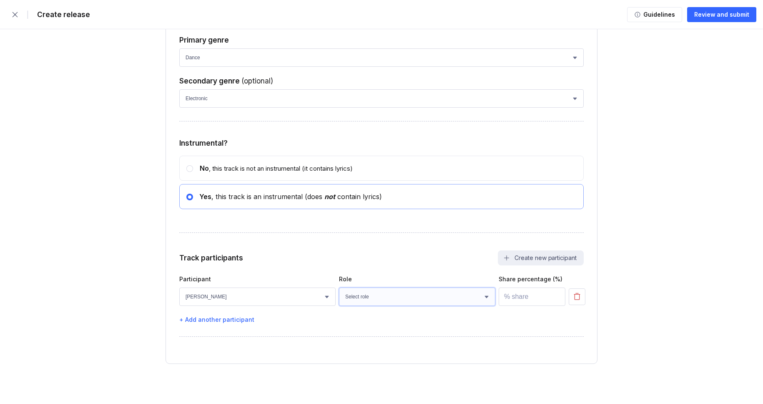
click at [377, 304] on select "Select role Actor A&R Arranger Artwork Author (Lyrics) Bass Choir Composer (Mus…" at bounding box center [417, 296] width 156 height 18
select select "4d21c6a8-5543-4299-8c01-91fff1f274ce"
click at [339, 292] on select "Select role Actor A&R Arranger Artwork Author (Lyrics) Bass Choir Composer (Mus…" at bounding box center [417, 296] width 156 height 18
click at [527, 294] on input "number" at bounding box center [532, 296] width 67 height 18
type input "100"
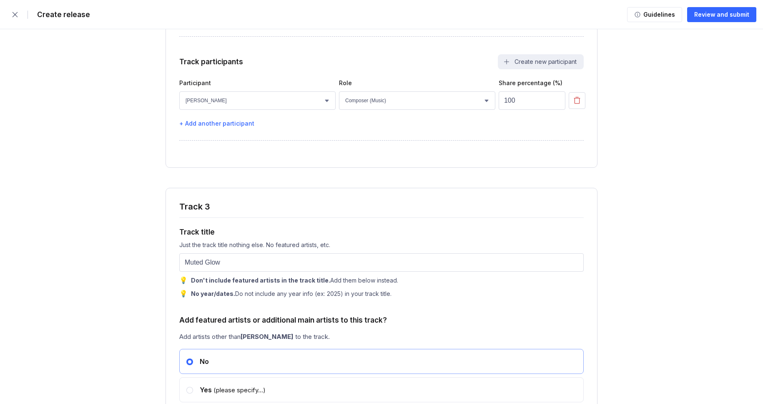
scroll to position [2160, 0]
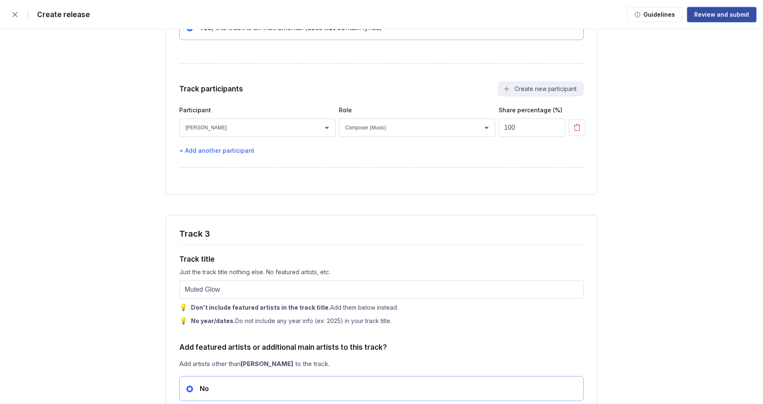
click at [723, 18] on div "Review and submit" at bounding box center [721, 14] width 55 height 8
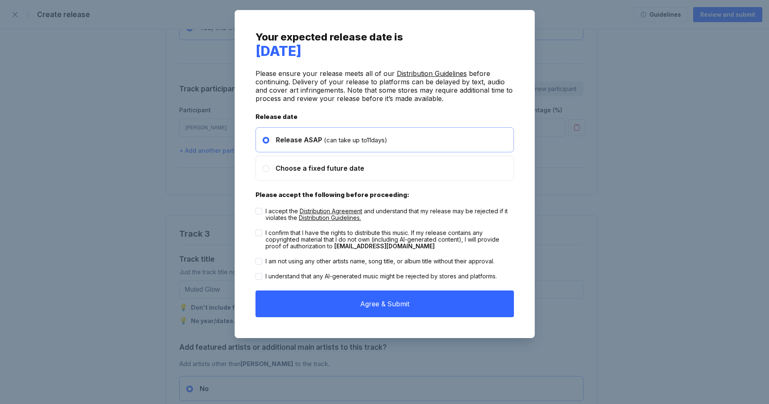
click at [414, 206] on div "I accept the Distribution Agreement and understand that my release may be rejec…" at bounding box center [385, 214] width 259 height 22
click at [416, 213] on div "I accept the Distribution Agreement and understand that my release may be rejec…" at bounding box center [390, 214] width 248 height 13
click at [256, 208] on input "I accept the Distribution Agreement and understand that my release may be rejec…" at bounding box center [256, 208] width 0 height 0
checkbox input "true"
click at [414, 227] on div "I confirm that I have the rights to distribute this music. If my release contai…" at bounding box center [385, 239] width 259 height 28
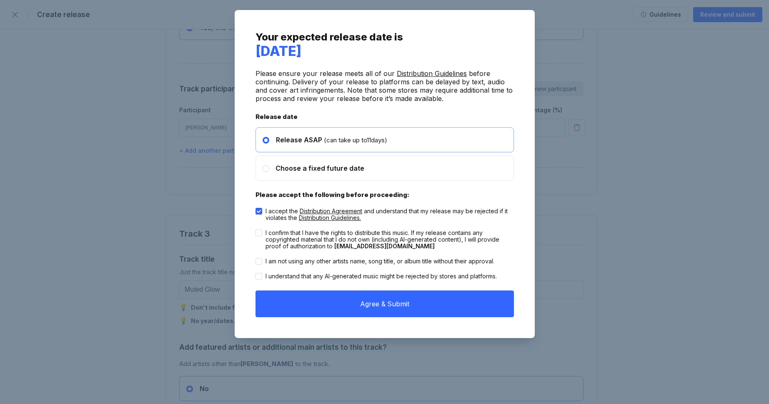
click at [413, 233] on div "I confirm that I have the rights to distribute this music. If my release contai…" at bounding box center [390, 239] width 248 height 20
click at [256, 230] on input "I confirm that I have the rights to distribute this music. If my release contai…" at bounding box center [256, 229] width 0 height 0
checkbox input "true"
click at [411, 261] on div "I am not using any other artists name, song title, or album title without their…" at bounding box center [380, 261] width 229 height 7
click at [256, 258] on input "I am not using any other artists name, song title, or album title without their…" at bounding box center [256, 258] width 0 height 0
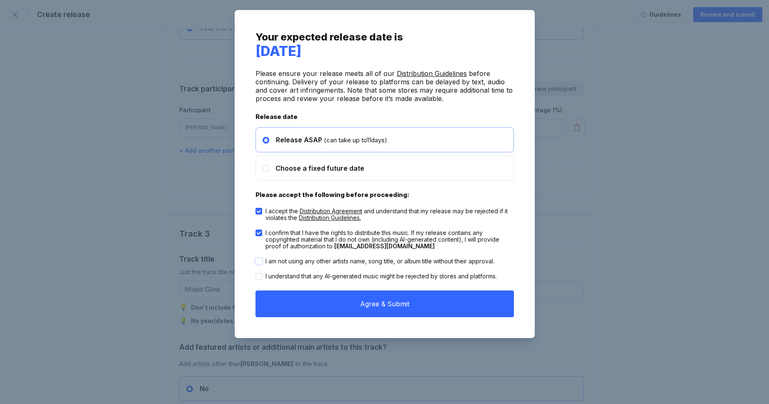
checkbox input "true"
click at [412, 274] on div "I understand that any AI-generated music might be rejected by stores and platfo…" at bounding box center [381, 276] width 231 height 7
click at [256, 273] on input "I understand that any AI-generated music might be rejected by stores and platfo…" at bounding box center [256, 273] width 0 height 0
checkbox input "true"
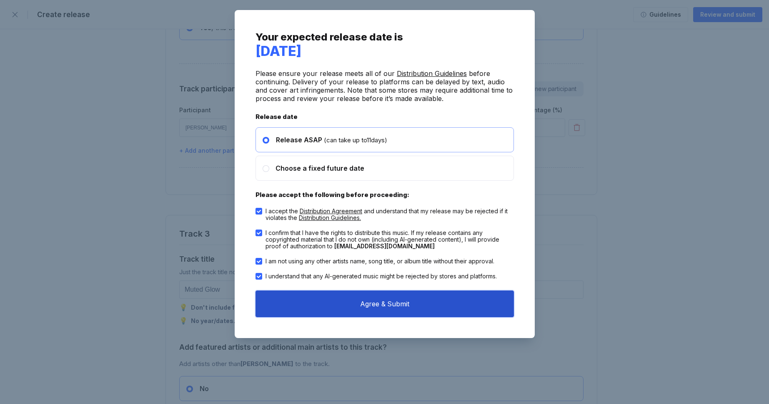
click at [419, 297] on button "Agree & Submit" at bounding box center [385, 303] width 259 height 27
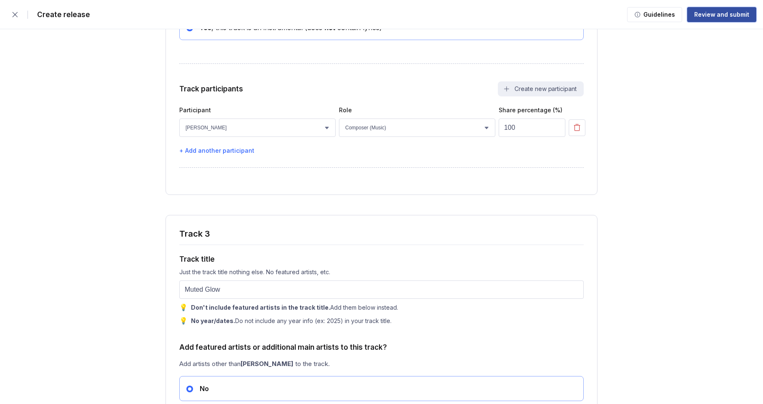
click at [698, 18] on div "Review and submit" at bounding box center [721, 14] width 55 height 8
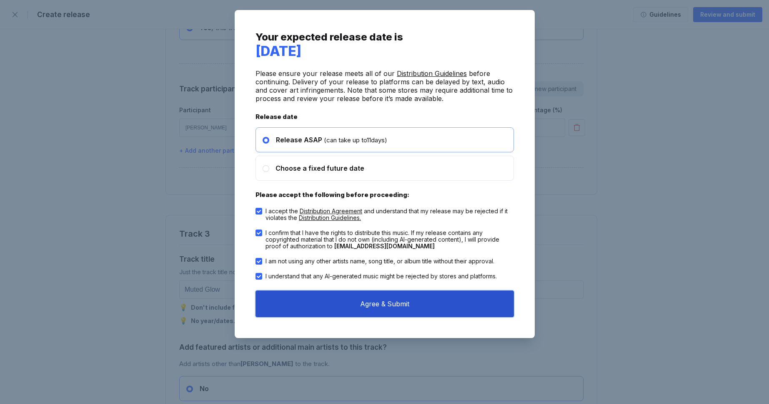
click at [409, 292] on button "Agree & Submit" at bounding box center [385, 303] width 259 height 27
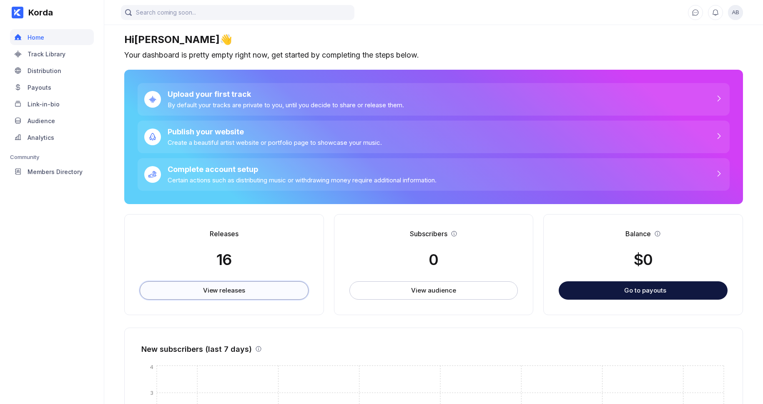
click at [284, 299] on button "View releases" at bounding box center [224, 290] width 169 height 18
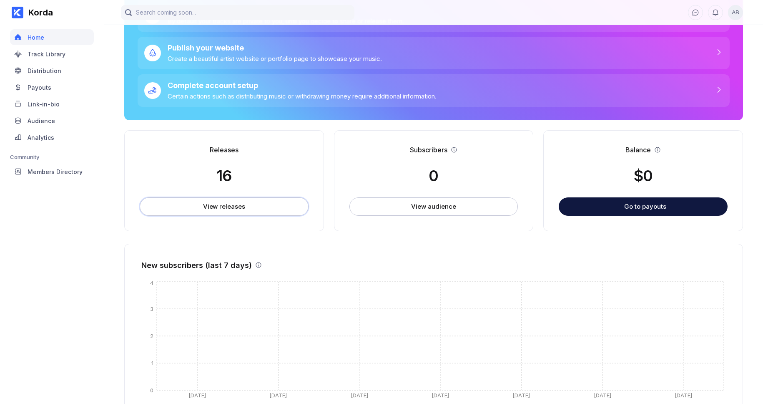
scroll to position [87, 0]
